Goal: Task Accomplishment & Management: Use online tool/utility

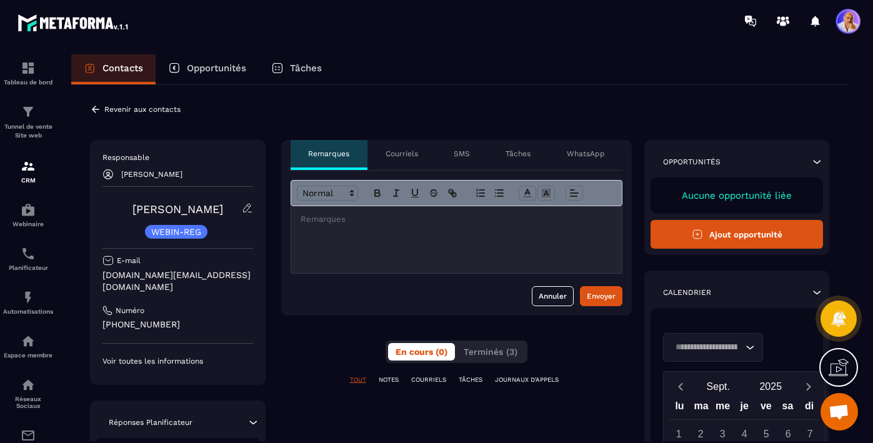
scroll to position [11336, 0]
click at [94, 108] on icon at bounding box center [96, 109] width 8 height 7
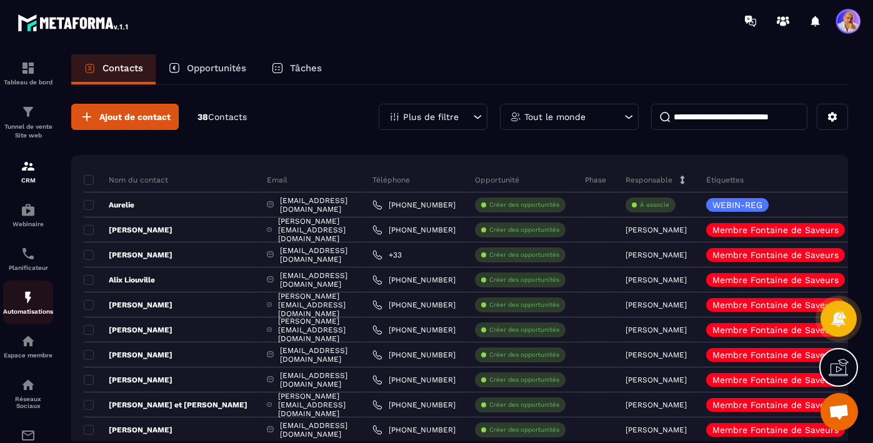
click at [26, 303] on img at bounding box center [28, 297] width 15 height 15
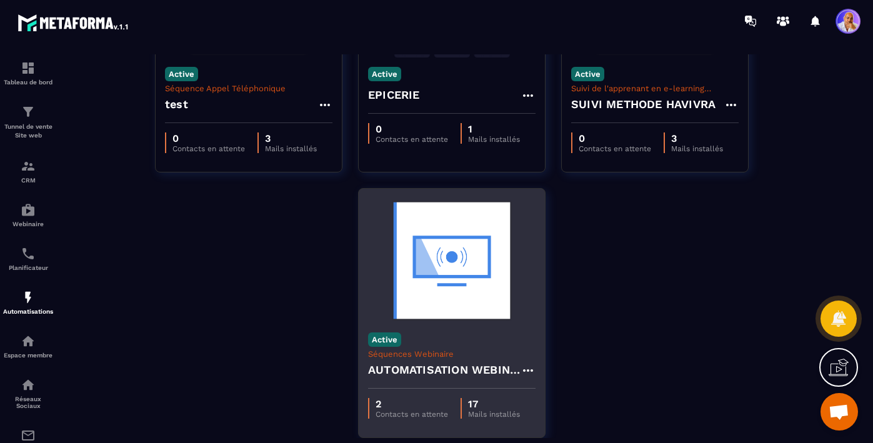
scroll to position [184, 0]
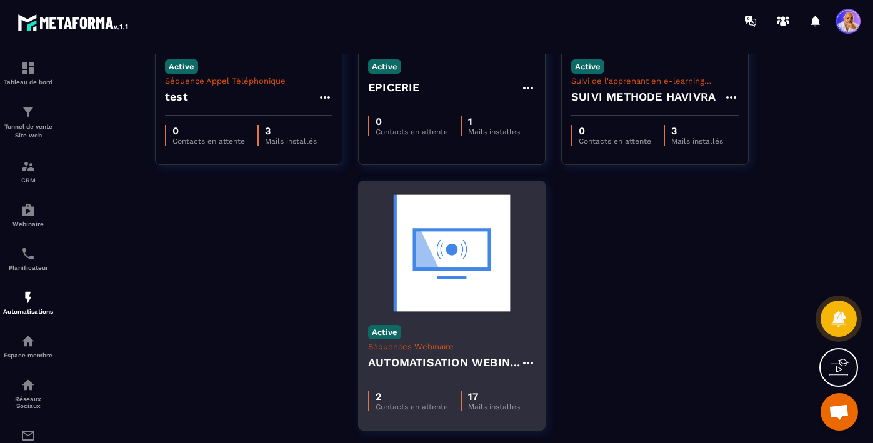
click at [446, 287] on img at bounding box center [452, 253] width 168 height 125
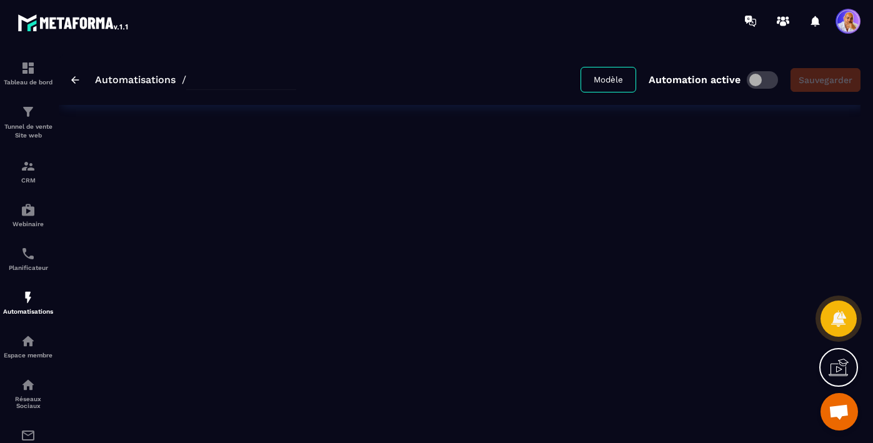
type input "**********"
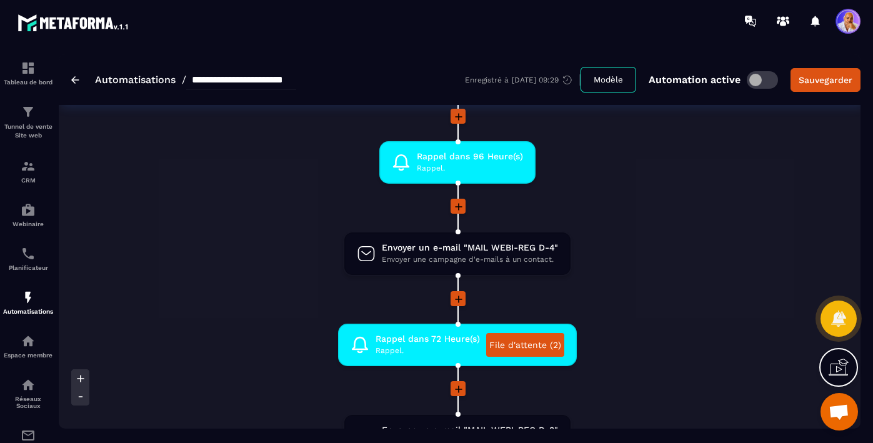
scroll to position [236, 0]
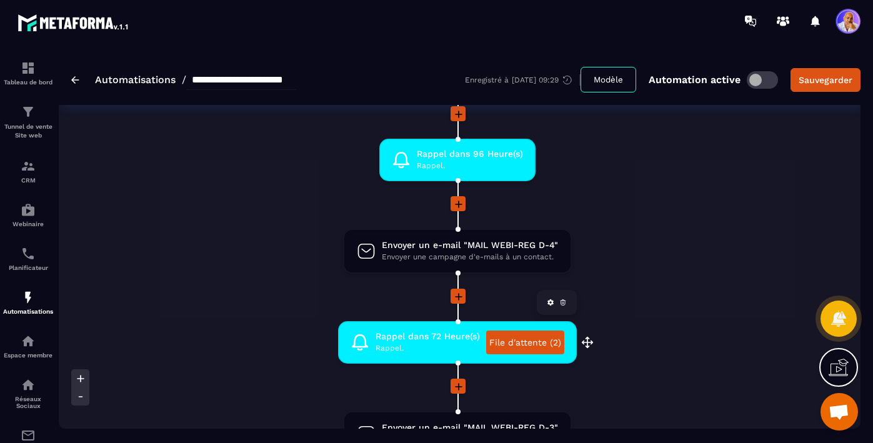
click at [519, 343] on link "File d'attente (2)" at bounding box center [525, 343] width 78 height 24
